Goal: Ask a question

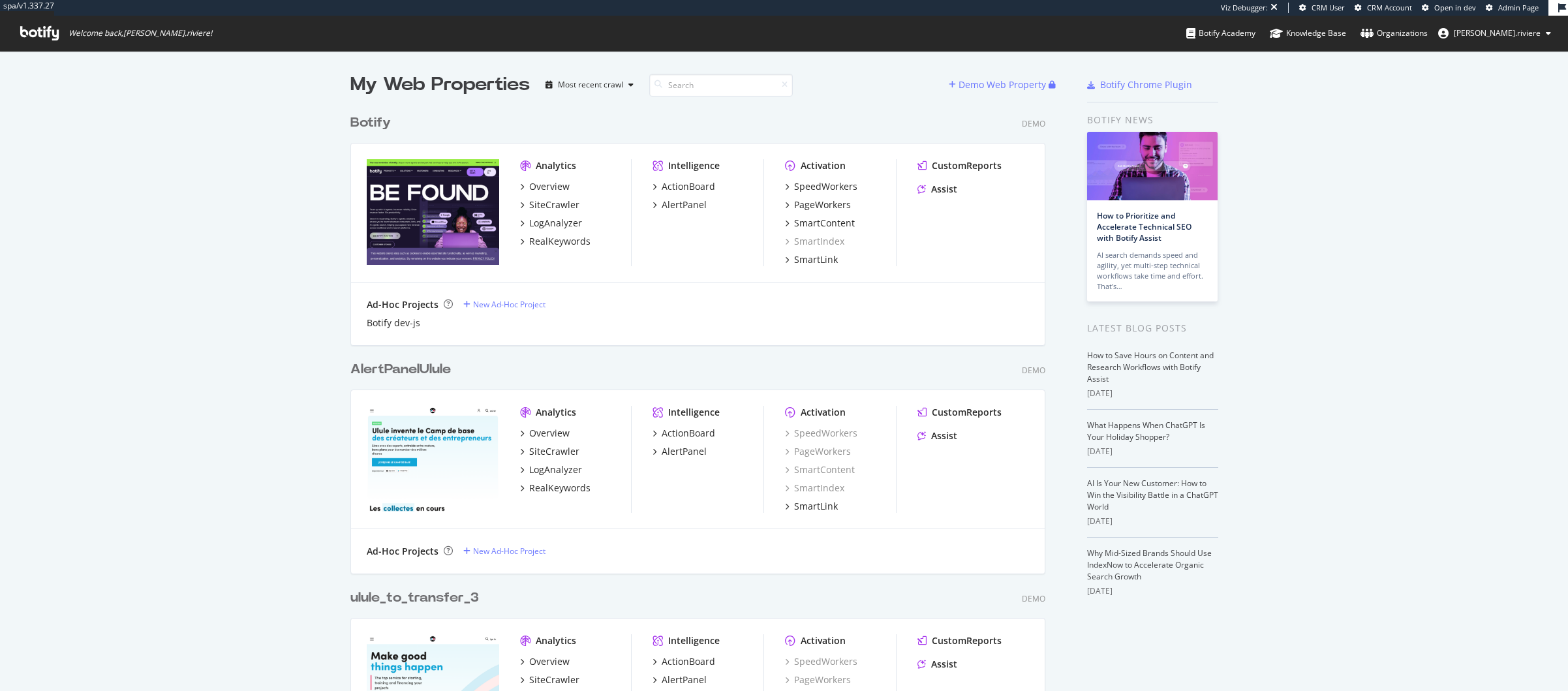
scroll to position [681, 1548]
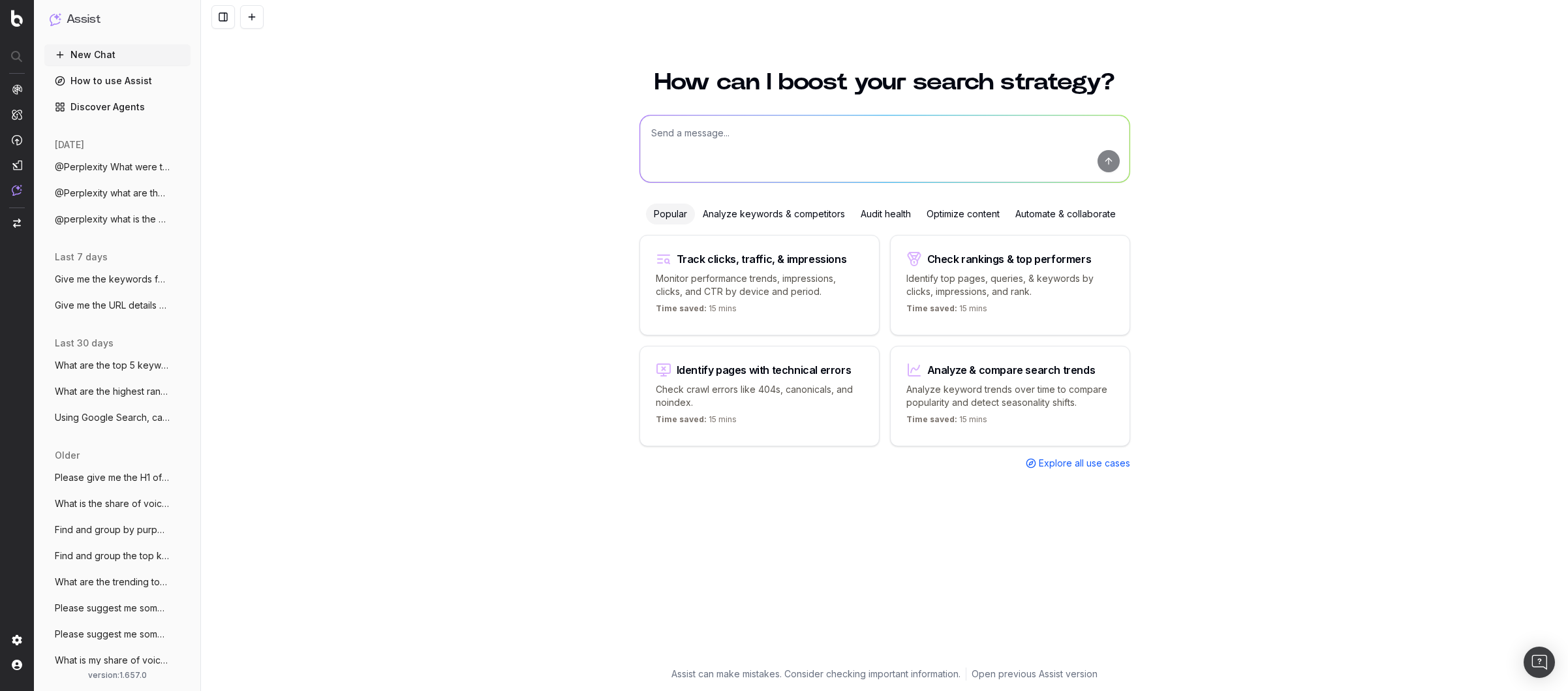
click at [724, 137] on textarea at bounding box center [884, 149] width 489 height 67
click at [780, 141] on textarea at bounding box center [884, 149] width 489 height 67
type textarea "@perplexity where is the best mexican food shop in [GEOGRAPHIC_DATA] ?"
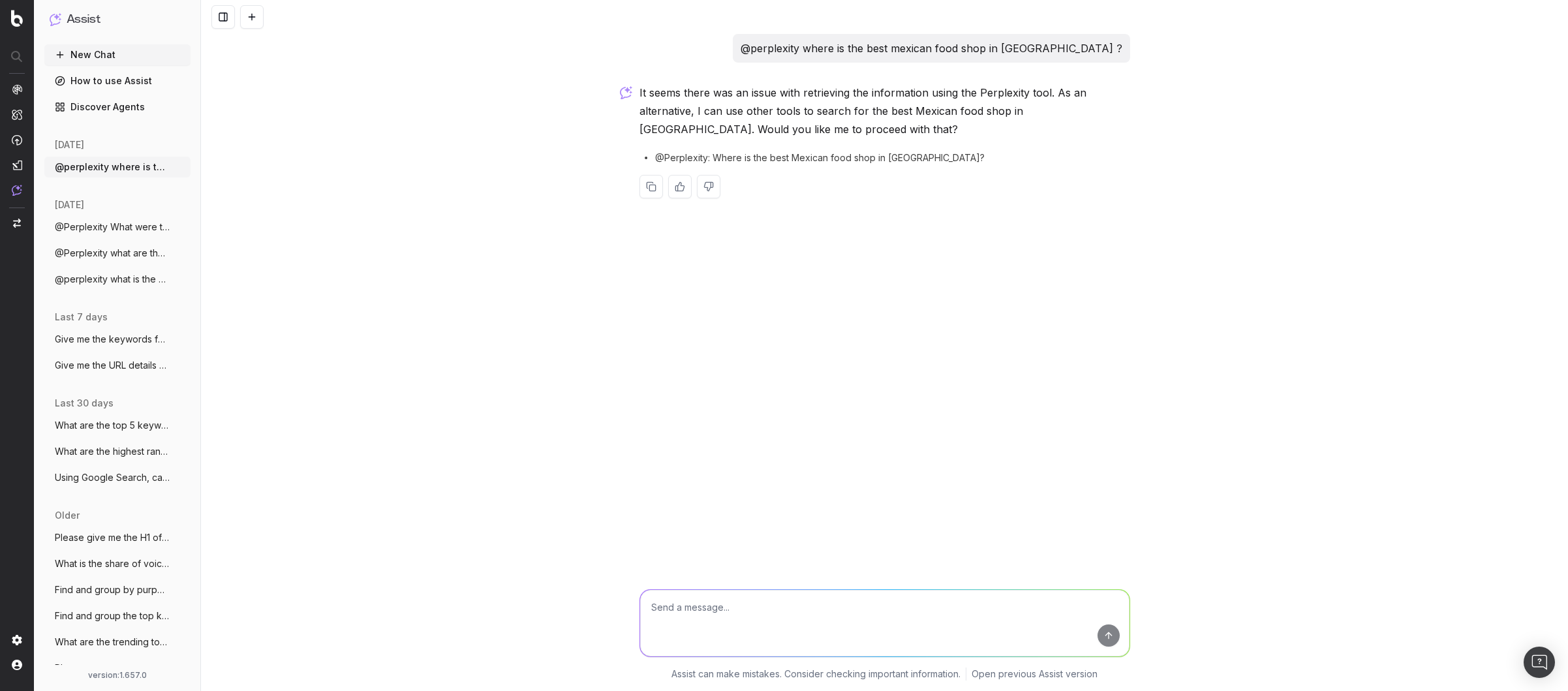
click at [442, 218] on div "@perplexity where is the best mexican food shop in [GEOGRAPHIC_DATA] ? It seems…" at bounding box center [884, 346] width 1367 height 691
